Goal: Book appointment/travel/reservation

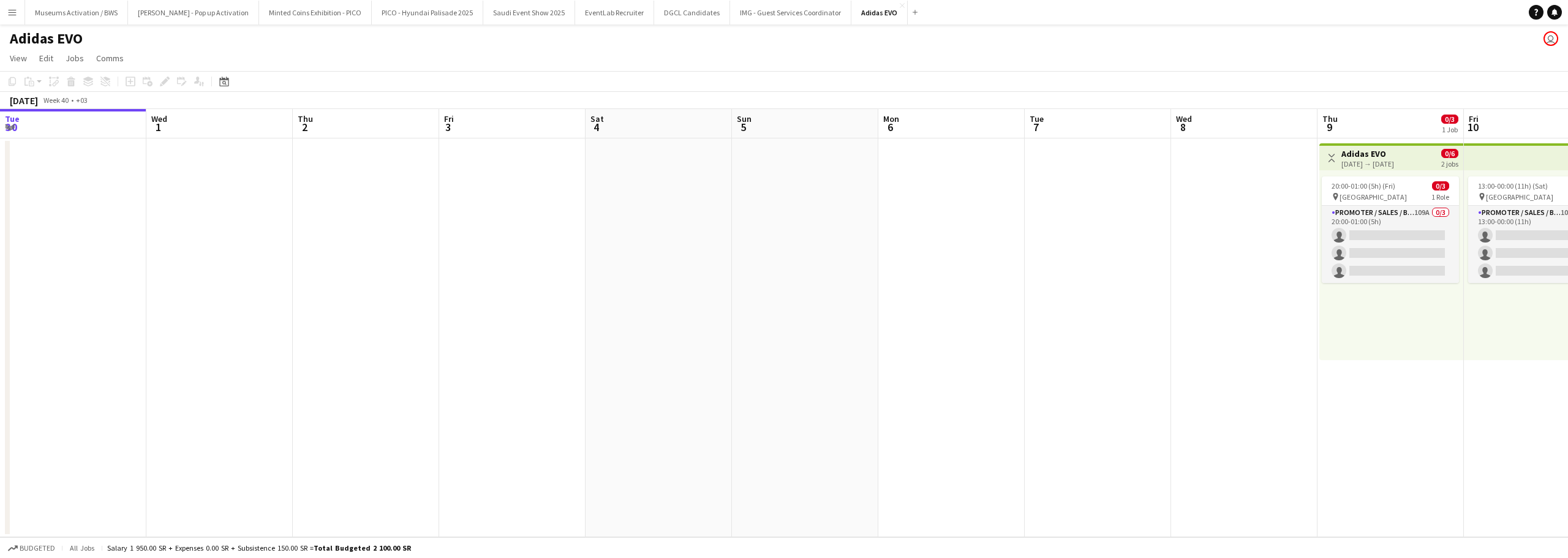
scroll to position [0, 386]
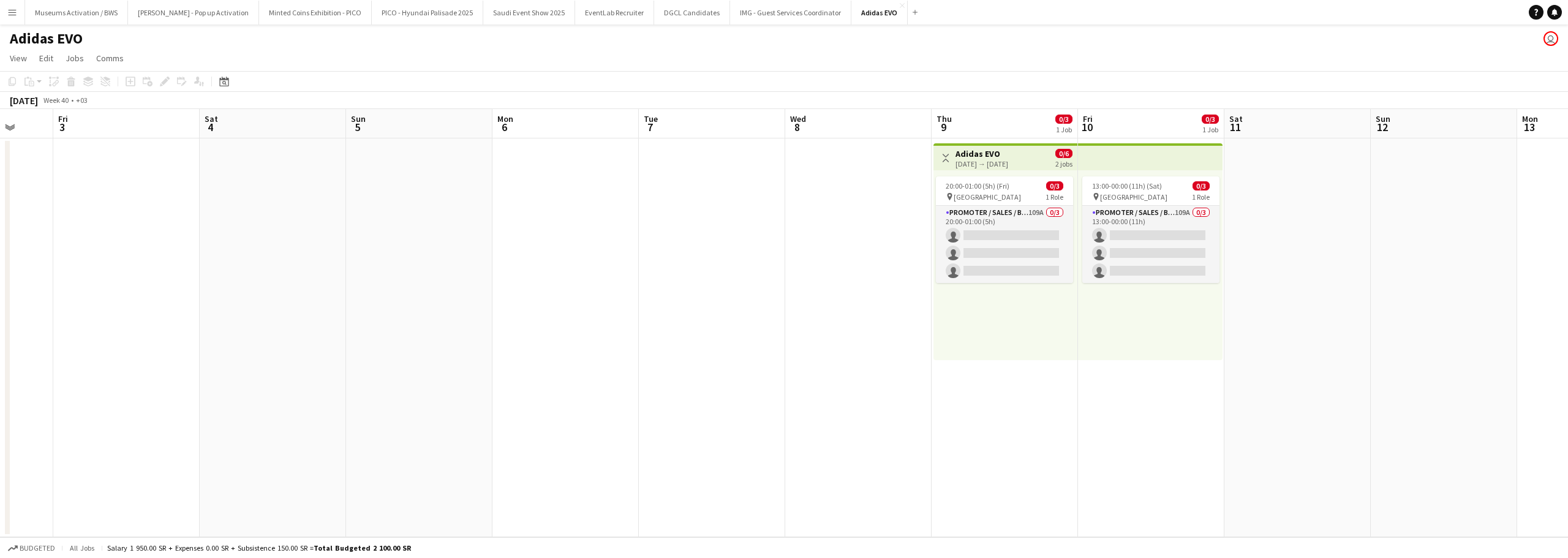
click at [1022, 303] on div "20:00-01:00 (5h) (Fri) 0/3 pin [GEOGRAPHIC_DATA] 1 Role Promoter / Sales / Bran…" at bounding box center [1006, 264] width 144 height 190
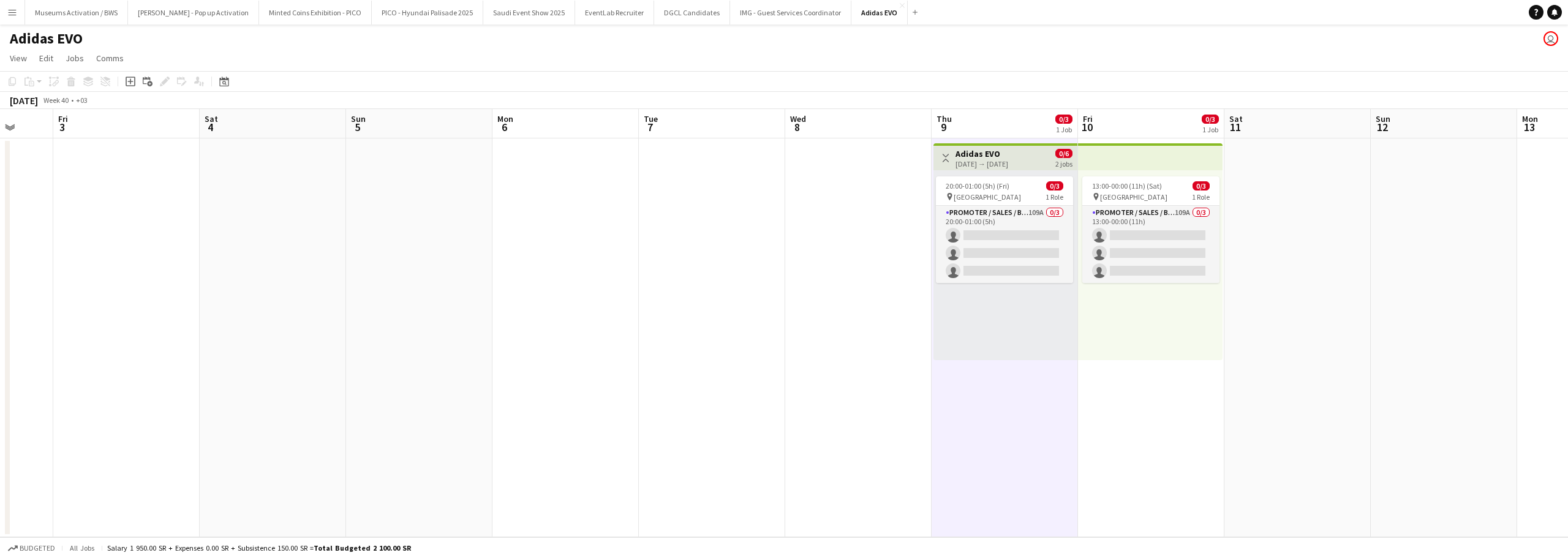
click at [1100, 311] on div "13:00-00:00 (11h) (Sat) 0/3 pin [GEOGRAPHIC_DATA] 1 Role Promoter / Sales / Bra…" at bounding box center [1150, 264] width 145 height 190
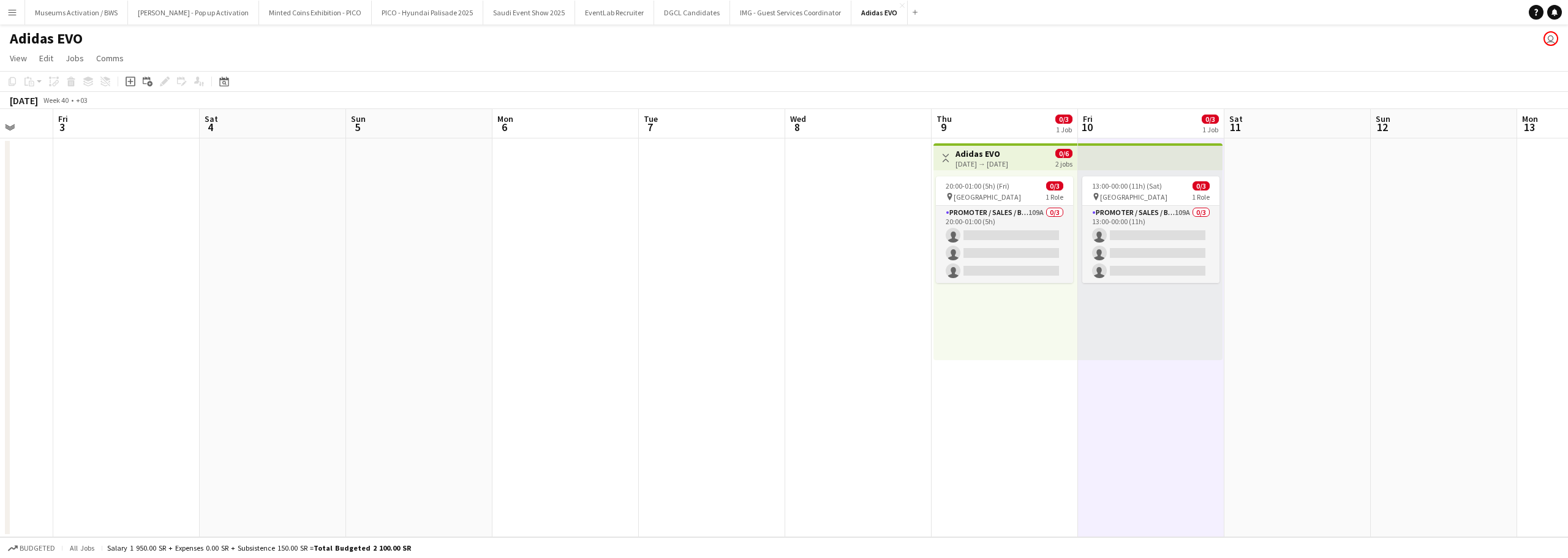
click at [1061, 312] on app-calendar-viewport "Tue 30 Wed 1 Thu 2 Fri 3 Sat 4 Sun 5 Mon 6 Tue 7 Wed 8 Thu 9 0/3 1 Job Fri 10 0…" at bounding box center [784, 323] width 1568 height 428
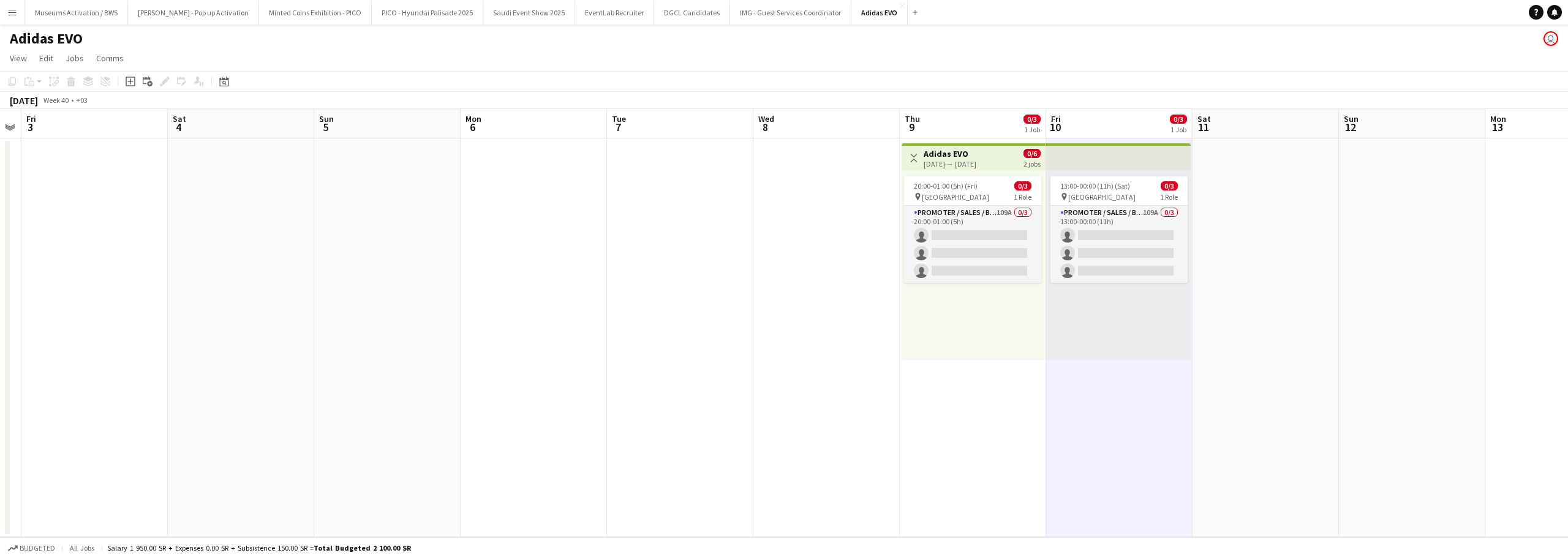
click at [977, 315] on div "20:00-01:00 (5h) (Fri) 0/3 pin [GEOGRAPHIC_DATA] 1 Role Promoter / Sales / Bran…" at bounding box center [974, 264] width 144 height 190
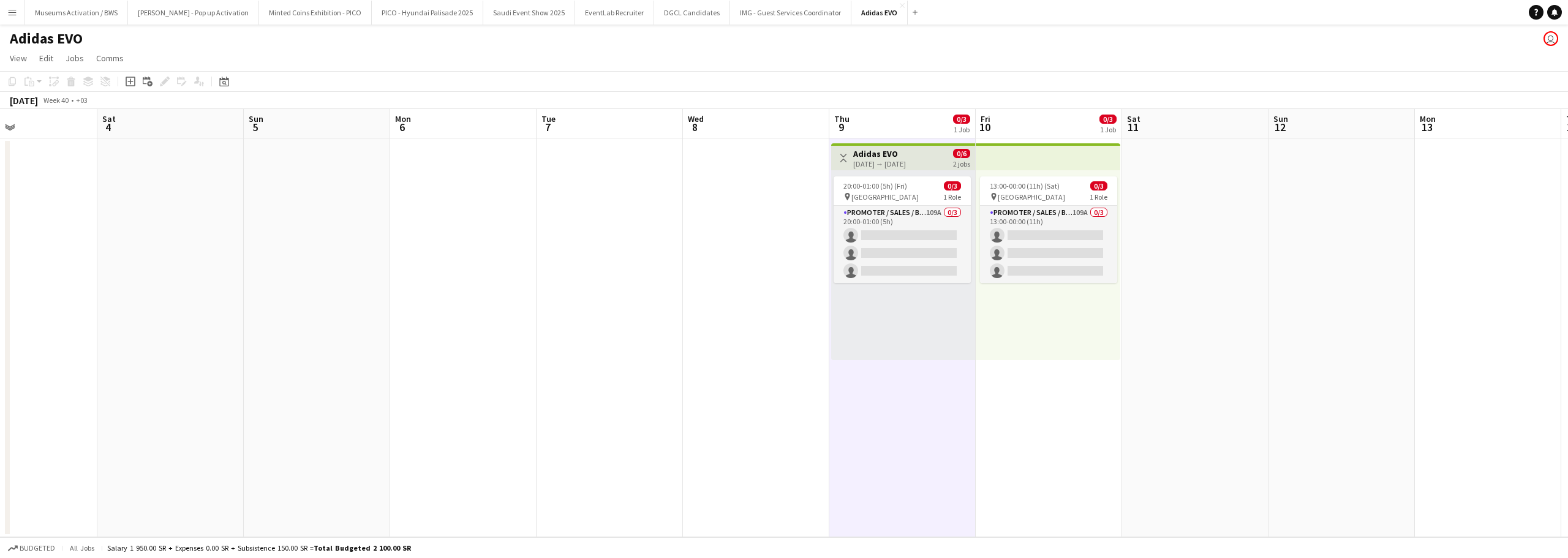
drag, startPoint x: 1104, startPoint y: 314, endPoint x: 906, endPoint y: 324, distance: 198.3
click at [915, 321] on app-calendar-viewport "Tue 30 Wed 1 Thu 2 Fri 3 Sat 4 Sun 5 Mon 6 Tue 7 Wed 8 Thu 9 0/3 1 Job Fri 10 0…" at bounding box center [784, 323] width 1568 height 428
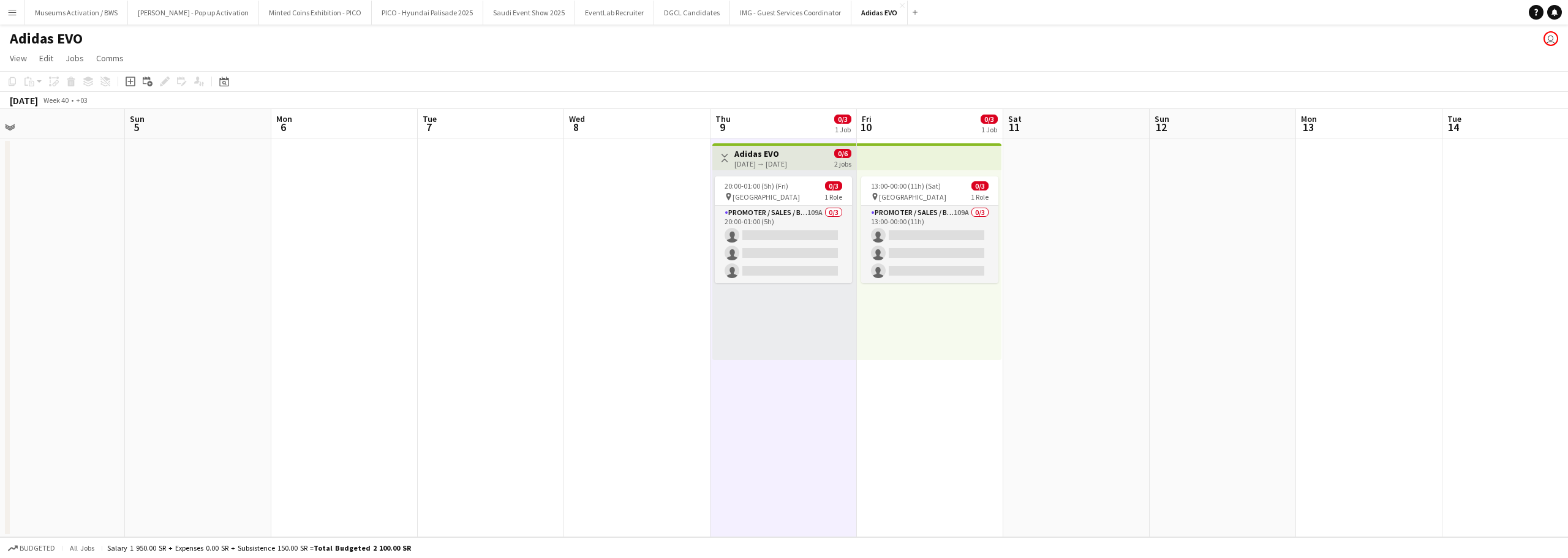
click at [872, 340] on div "13:00-00:00 (11h) (Sat) 0/3 pin [GEOGRAPHIC_DATA] 1 Role Promoter / Sales / Bra…" at bounding box center [929, 264] width 145 height 190
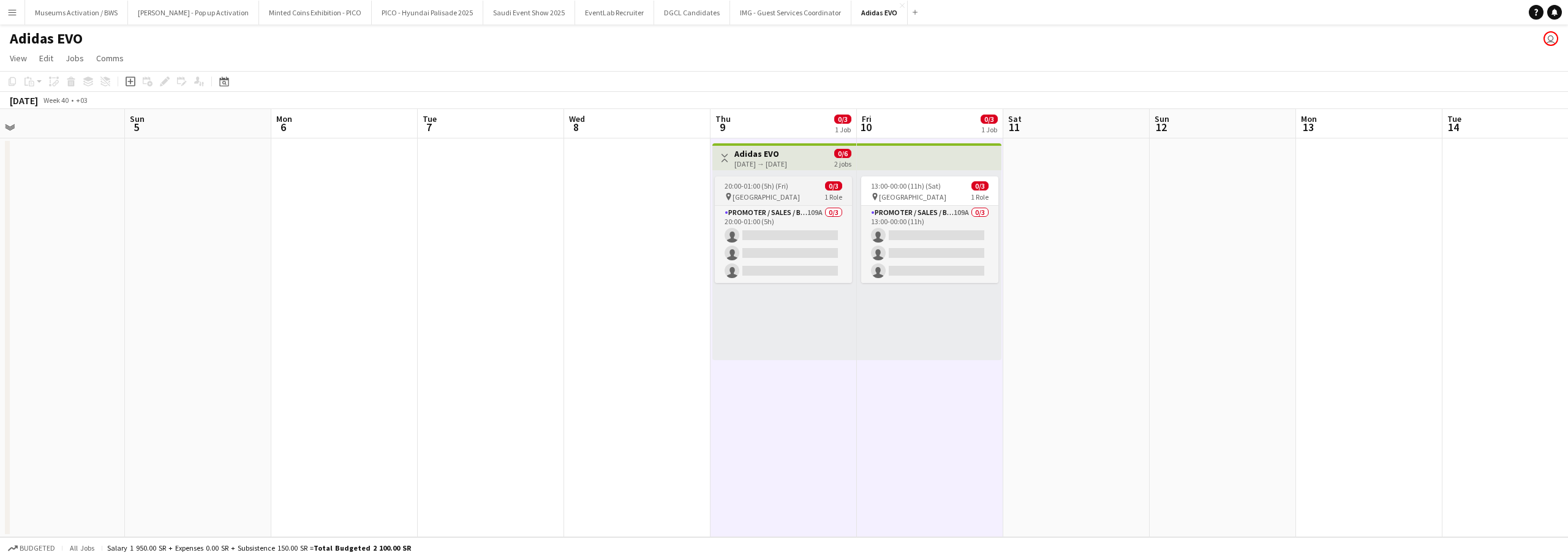
click at [836, 177] on app-job-card "20:00-01:00 (5h) (Fri) 0/3 pin [GEOGRAPHIC_DATA] 1 Role Promoter / Sales / Bran…" at bounding box center [783, 229] width 137 height 107
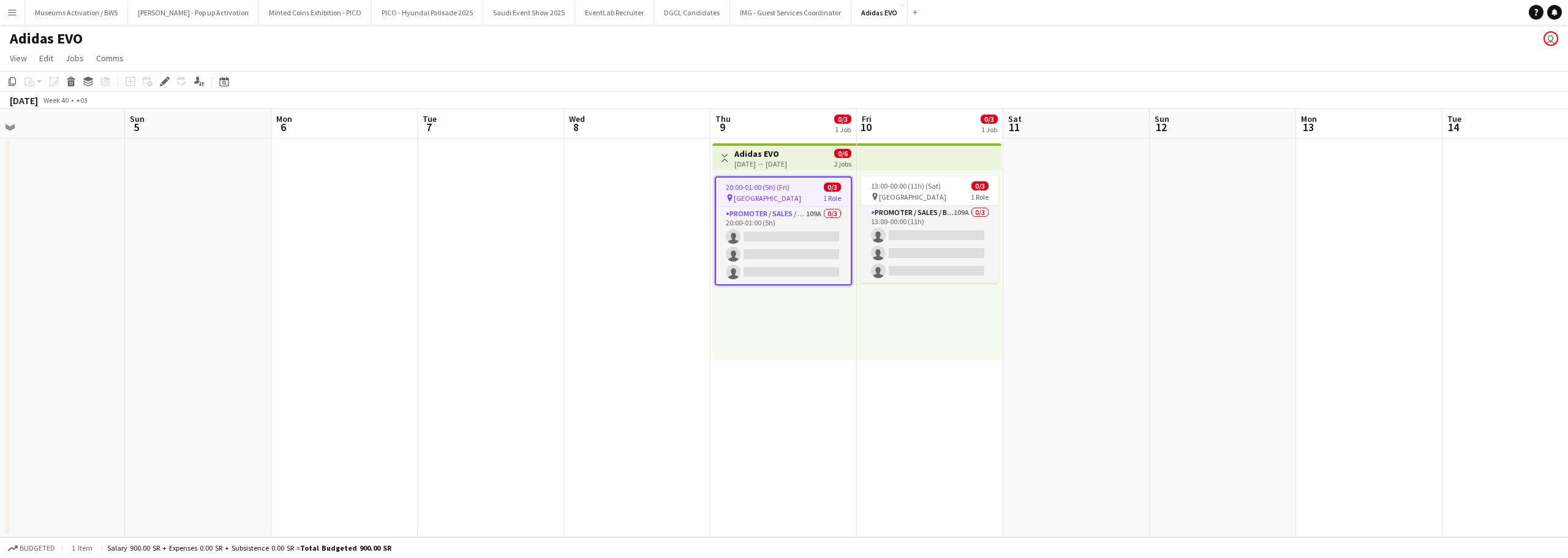
click at [829, 155] on div "Toggle View Adidas EVO [DATE] → [DATE] 0/6 2 jobs" at bounding box center [784, 158] width 134 height 21
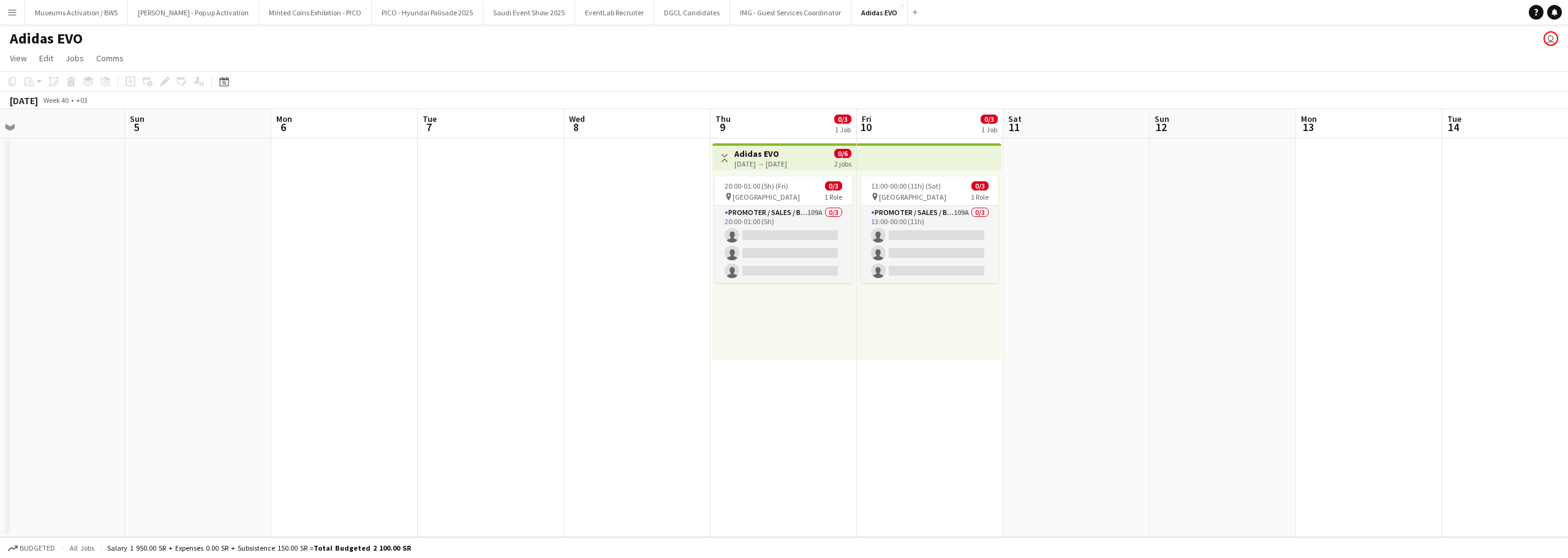
click at [842, 141] on app-date-cell "Toggle View Adidas EVO [DATE] → [DATE] 0/6 2 jobs 20:00-01:00 (5h) (Fri) 0/3 pi…" at bounding box center [783, 338] width 146 height 398
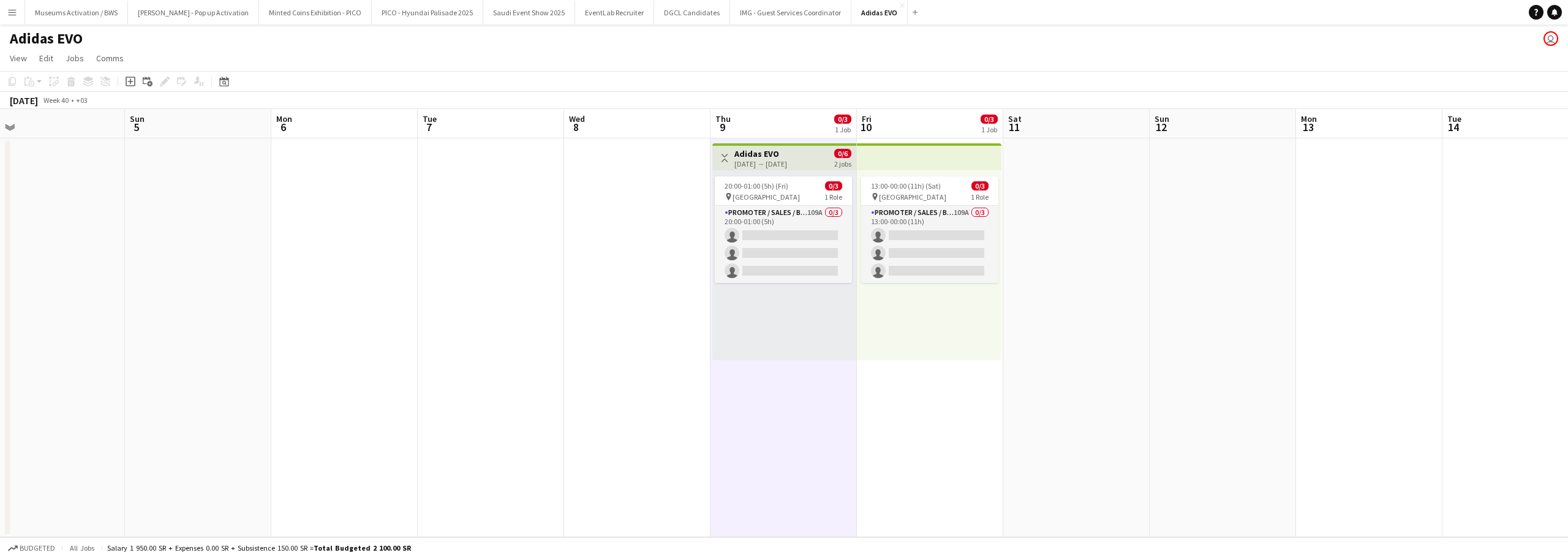
click at [823, 158] on div "Toggle View Adidas EVO [DATE] → [DATE] 0/6 2 jobs" at bounding box center [784, 158] width 134 height 21
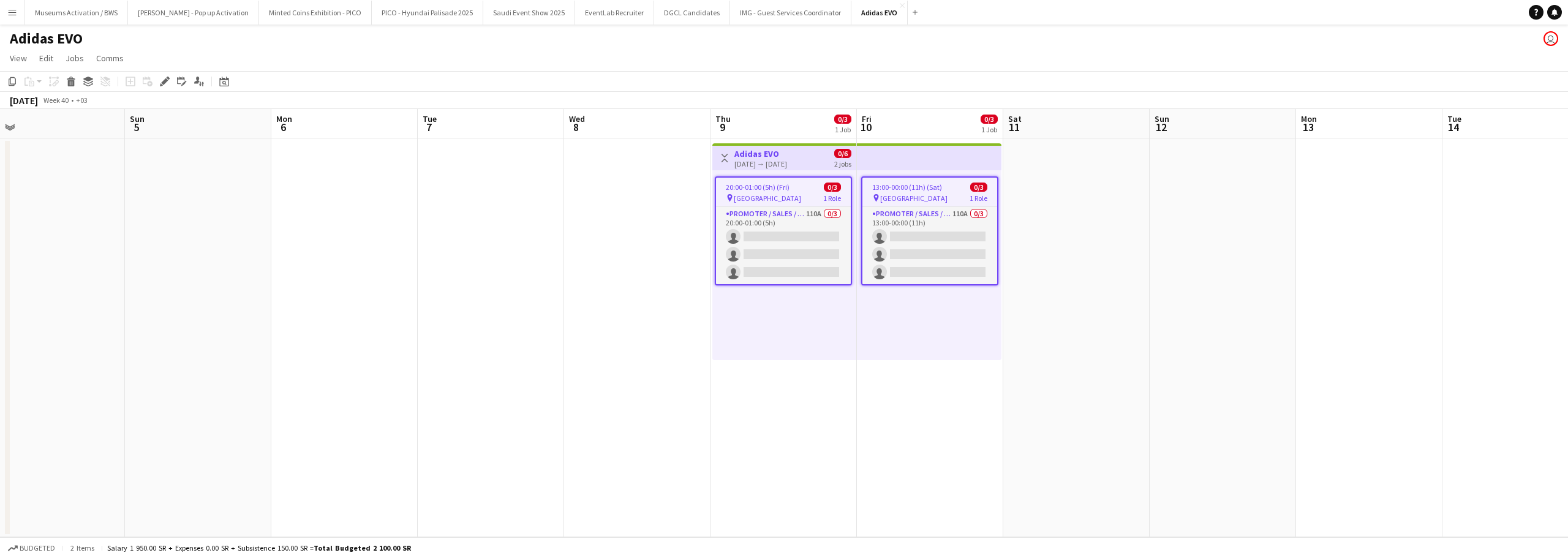
click at [361, 46] on div "Adidas EVO user" at bounding box center [784, 36] width 1568 height 23
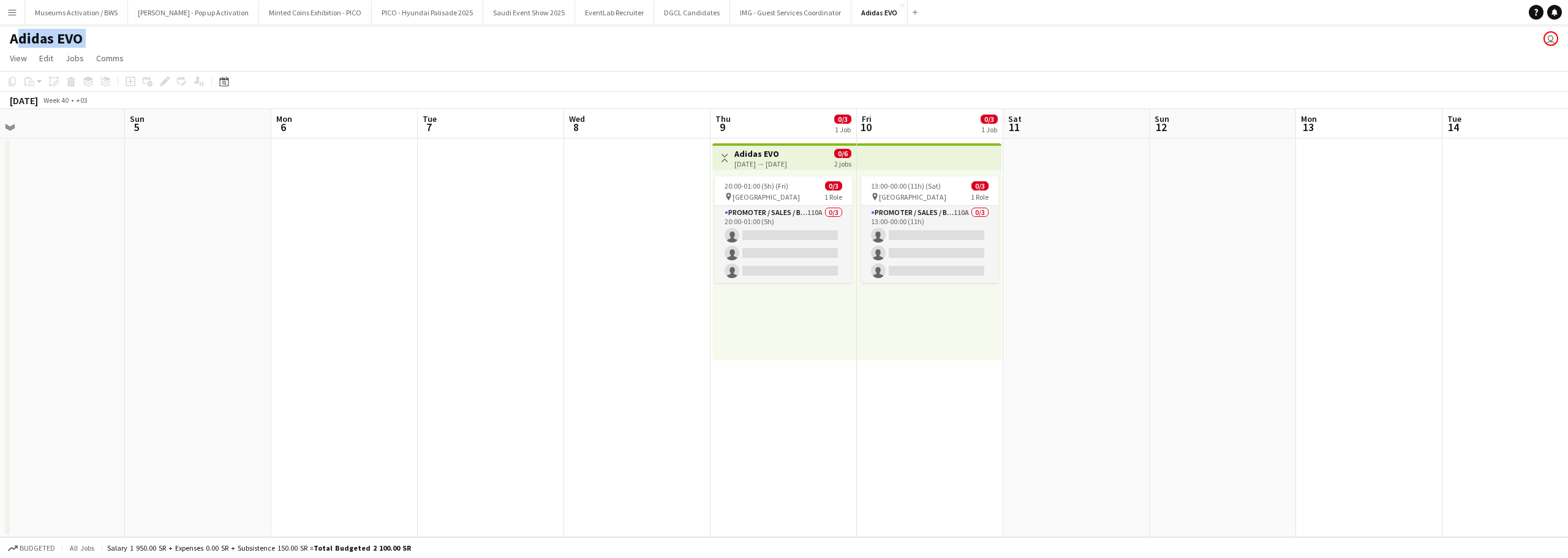
click at [361, 46] on div "Adidas EVO user" at bounding box center [784, 36] width 1568 height 23
click at [420, 223] on app-date-cell at bounding box center [490, 338] width 146 height 398
